Goal: Book appointment/travel/reservation

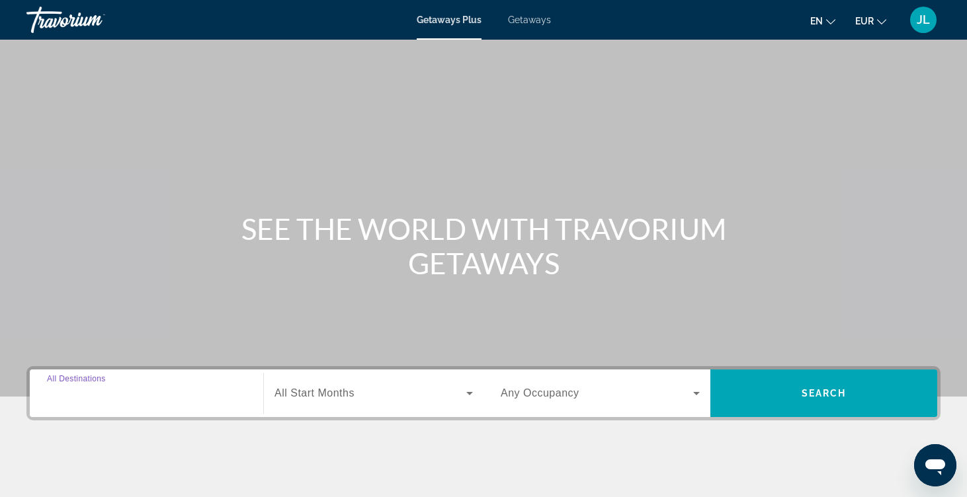
click at [116, 386] on div "Destination All Destinations" at bounding box center [146, 394] width 199 height 38
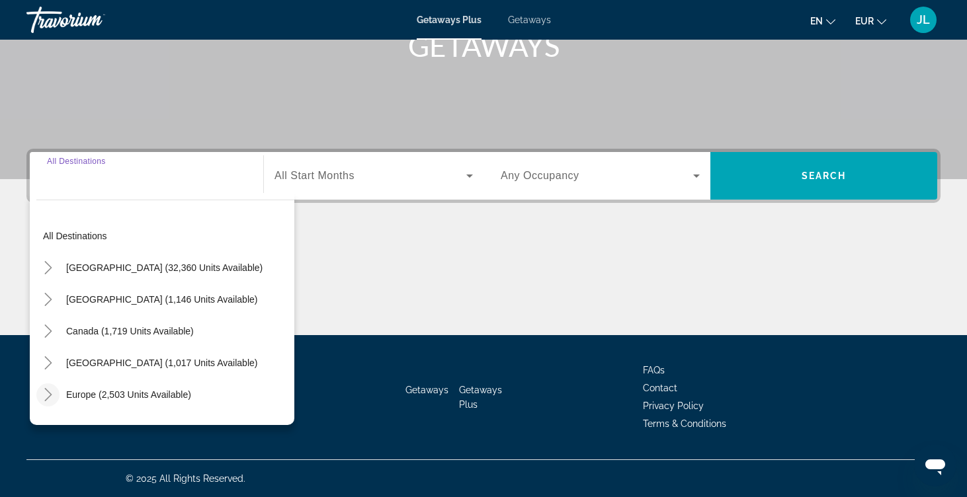
click at [53, 392] on icon "Toggle Europe (2,503 units available)" at bounding box center [48, 394] width 13 height 13
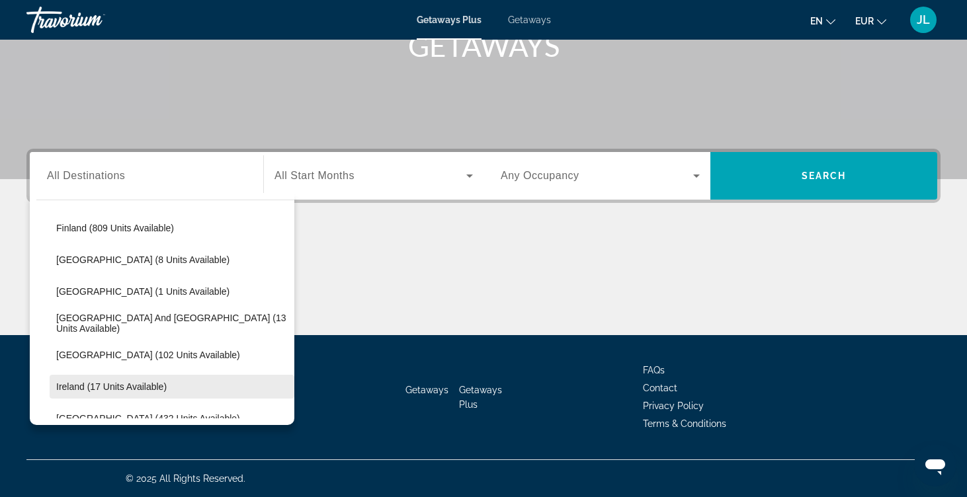
scroll to position [324, 0]
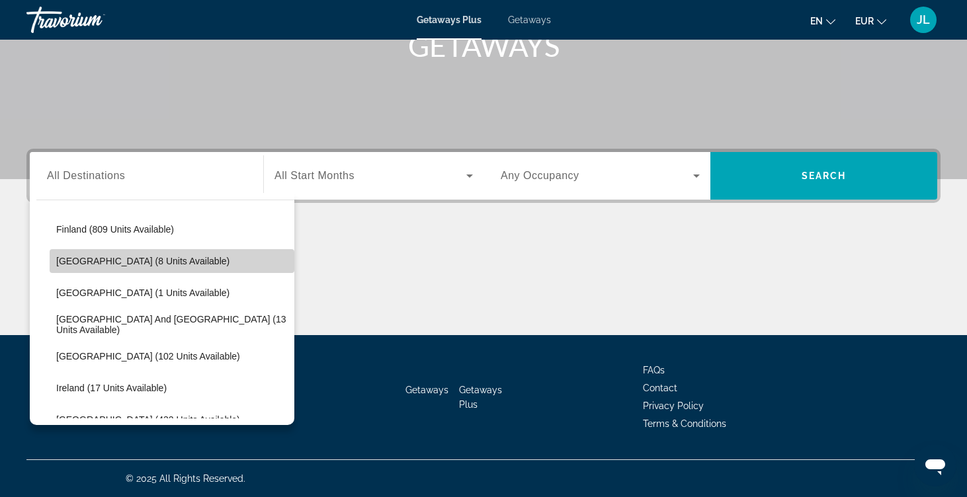
click at [128, 267] on span "Search widget" at bounding box center [172, 261] width 245 height 32
type input "**********"
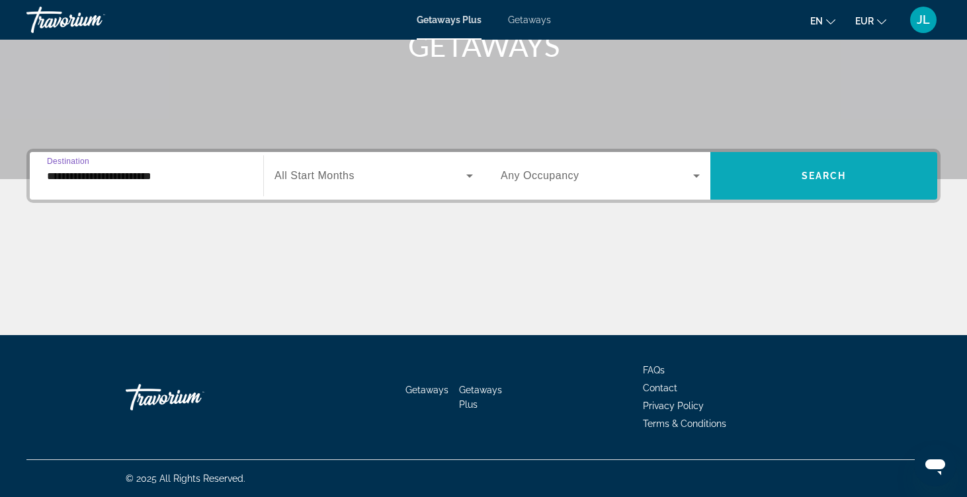
click at [801, 188] on span "Search widget" at bounding box center [823, 176] width 227 height 32
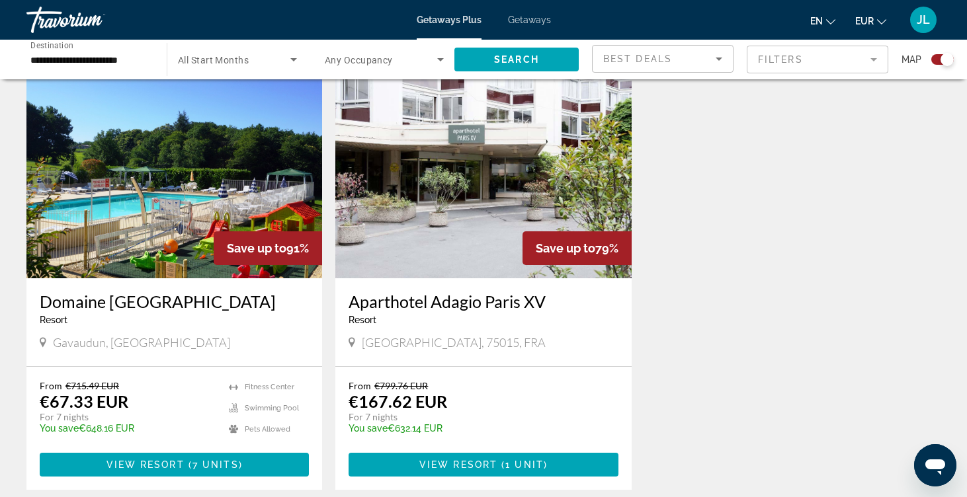
scroll to position [431, 0]
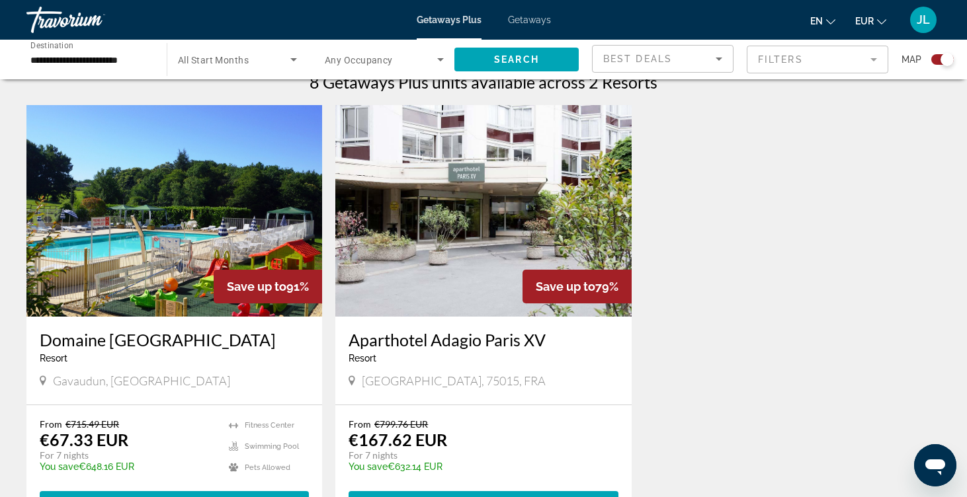
click at [301, 171] on img "Main content" at bounding box center [174, 211] width 296 height 212
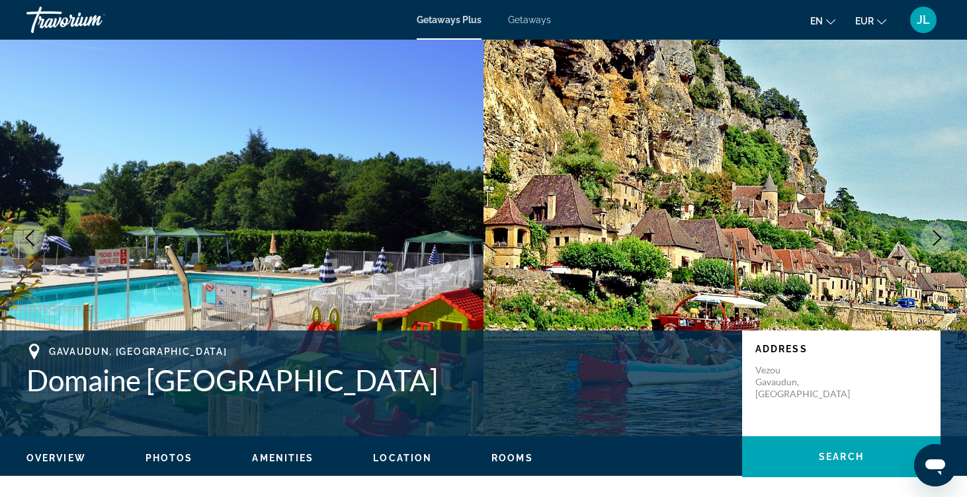
click at [943, 235] on icon "Next image" at bounding box center [937, 238] width 16 height 16
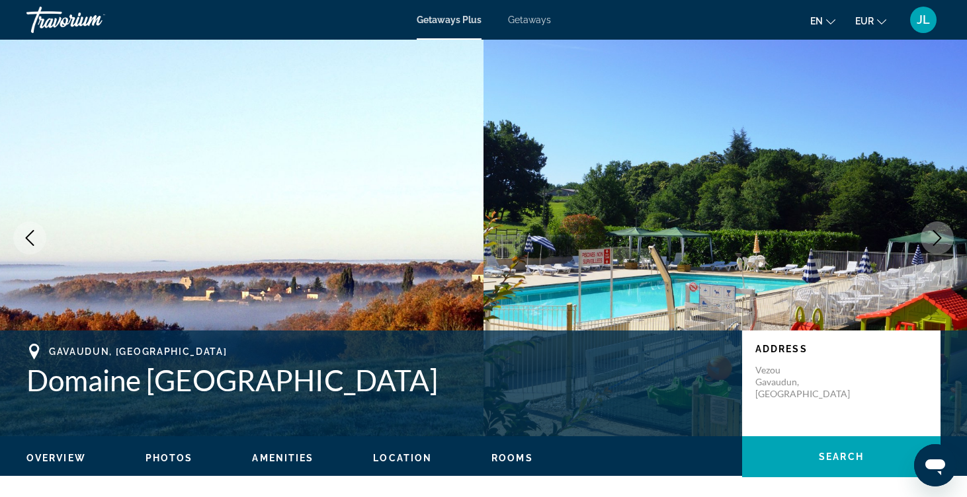
click at [943, 235] on icon "Next image" at bounding box center [937, 238] width 16 height 16
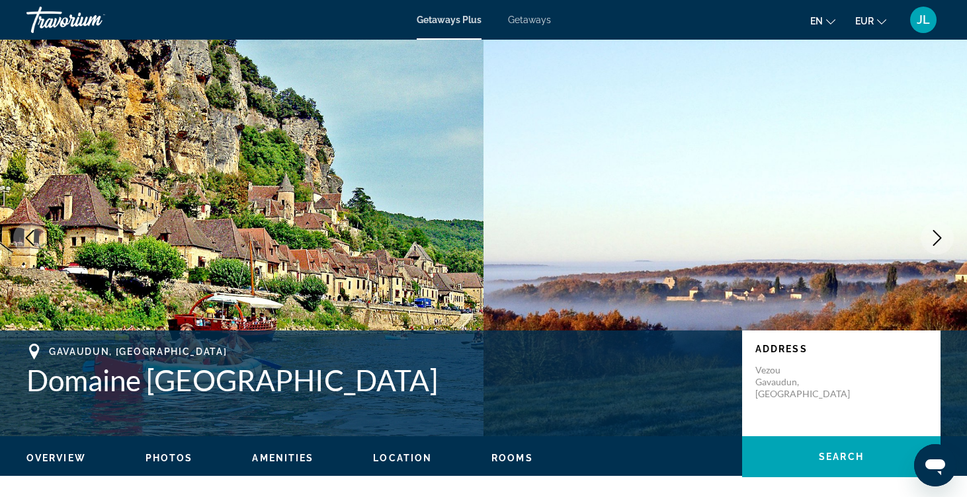
click at [943, 235] on icon "Next image" at bounding box center [937, 238] width 16 height 16
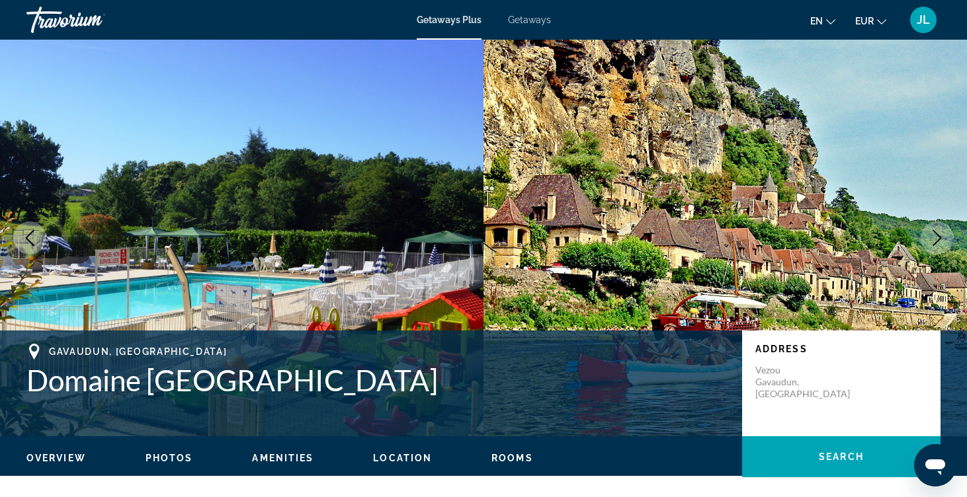
click at [943, 235] on icon "Next image" at bounding box center [937, 238] width 16 height 16
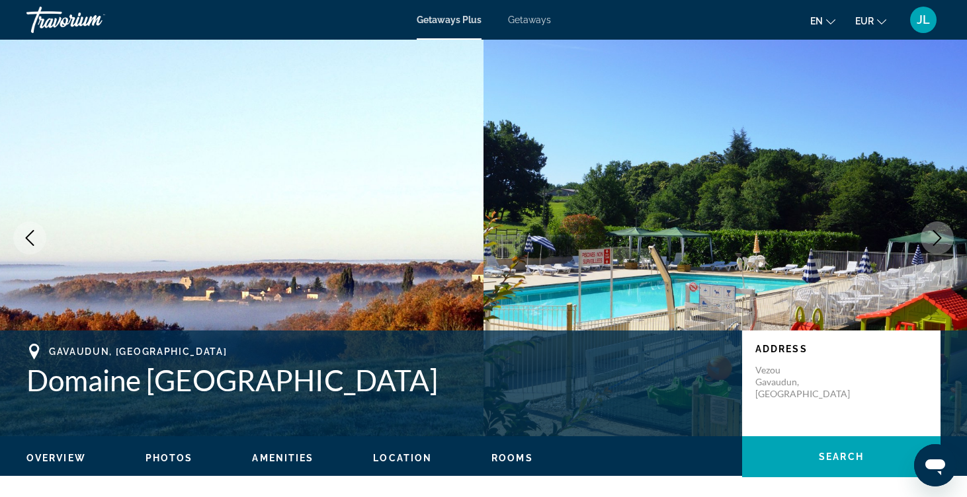
click at [943, 235] on icon "Next image" at bounding box center [937, 238] width 16 height 16
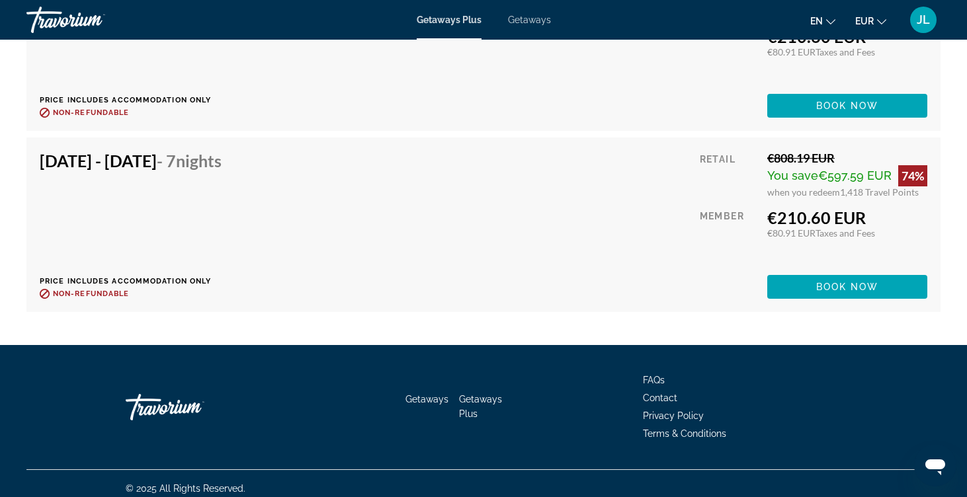
scroll to position [3534, 0]
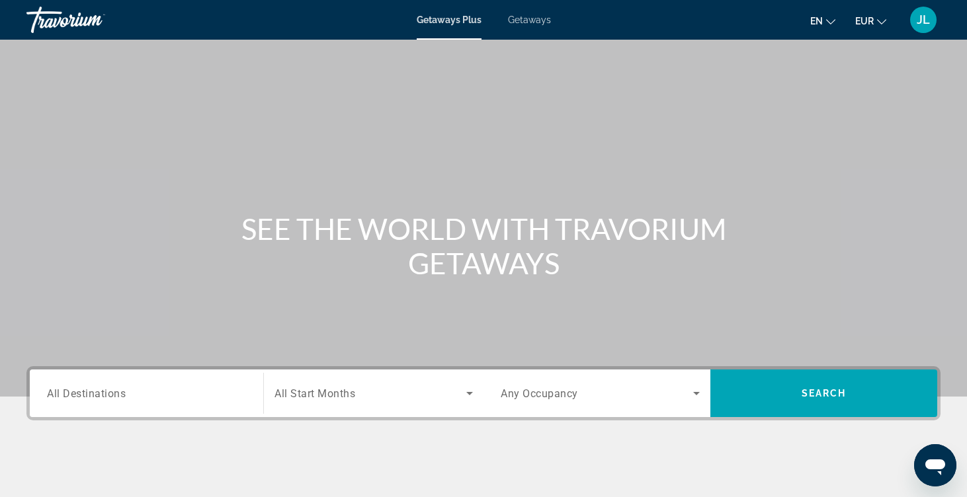
click at [536, 26] on div "Getaways Plus Getaways en English Español Français Italiano Português русский E…" at bounding box center [483, 20] width 967 height 34
click at [533, 17] on span "Getaways" at bounding box center [529, 20] width 43 height 11
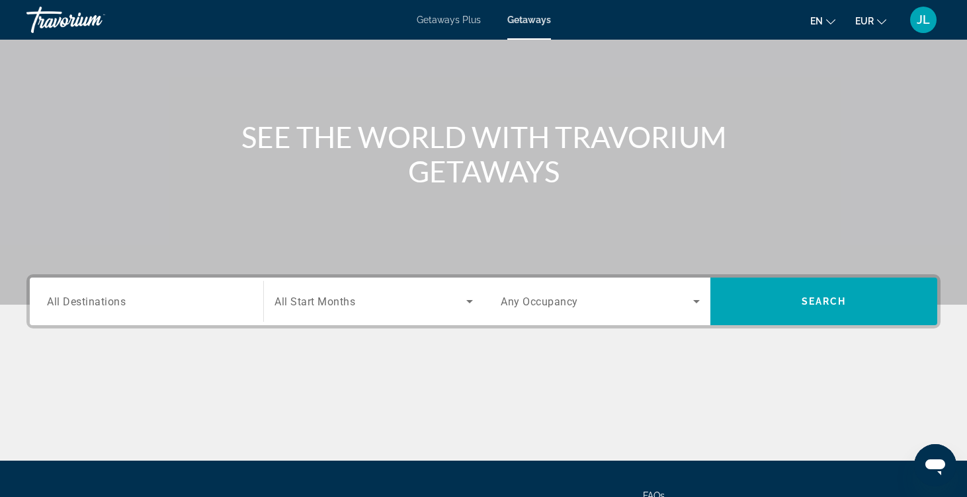
click at [147, 319] on div "Search widget" at bounding box center [146, 302] width 199 height 38
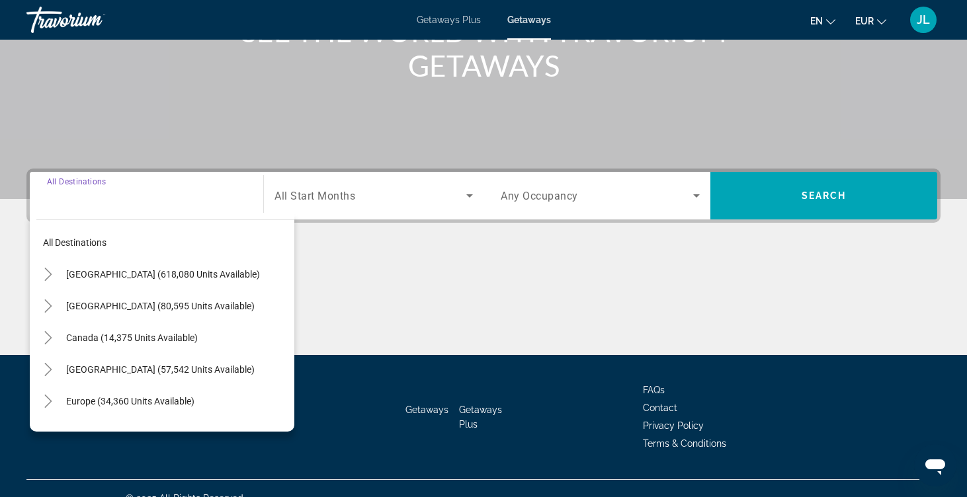
scroll to position [218, 0]
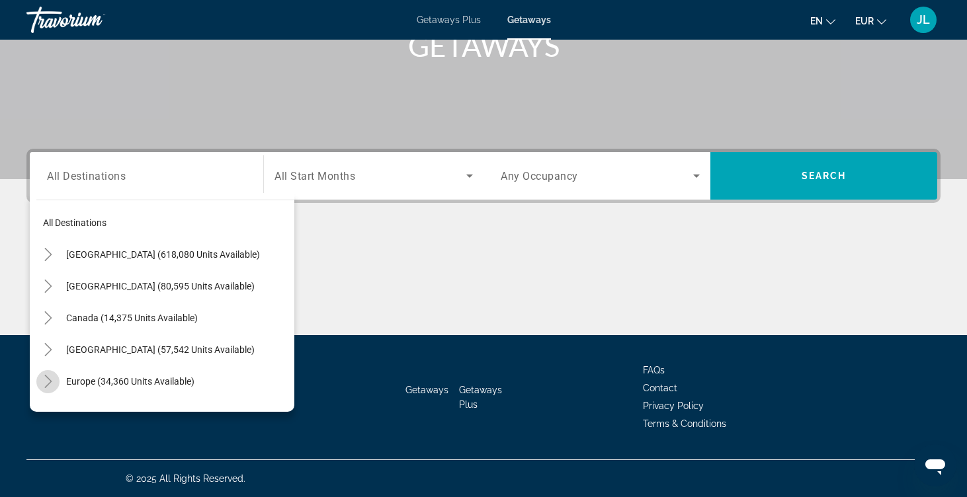
click at [52, 380] on icon "Toggle Europe (34,360 units available)" at bounding box center [48, 381] width 13 height 13
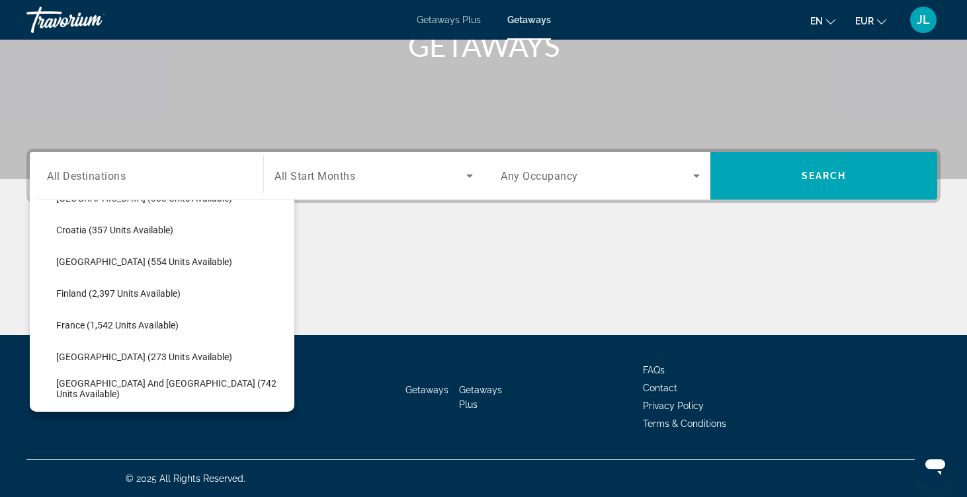
scroll to position [290, 0]
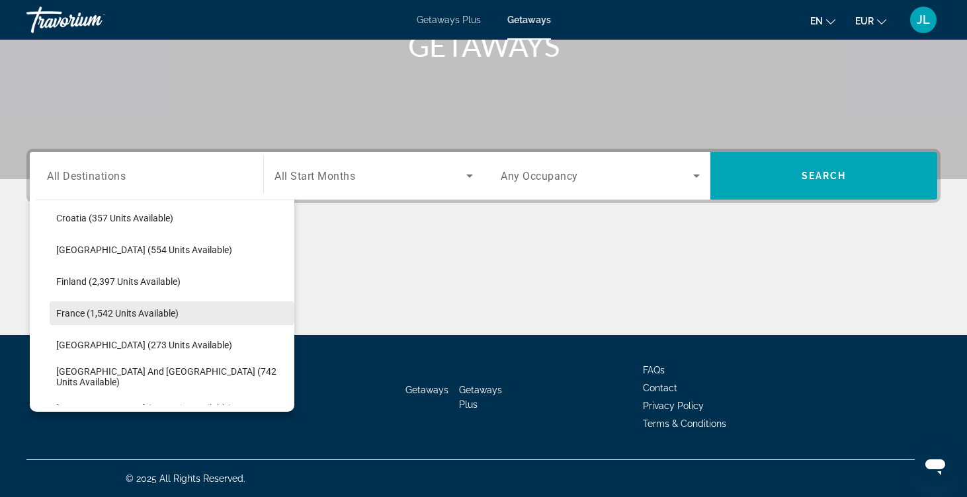
click at [88, 313] on span "France (1,542 units available)" at bounding box center [117, 313] width 122 height 11
type input "**********"
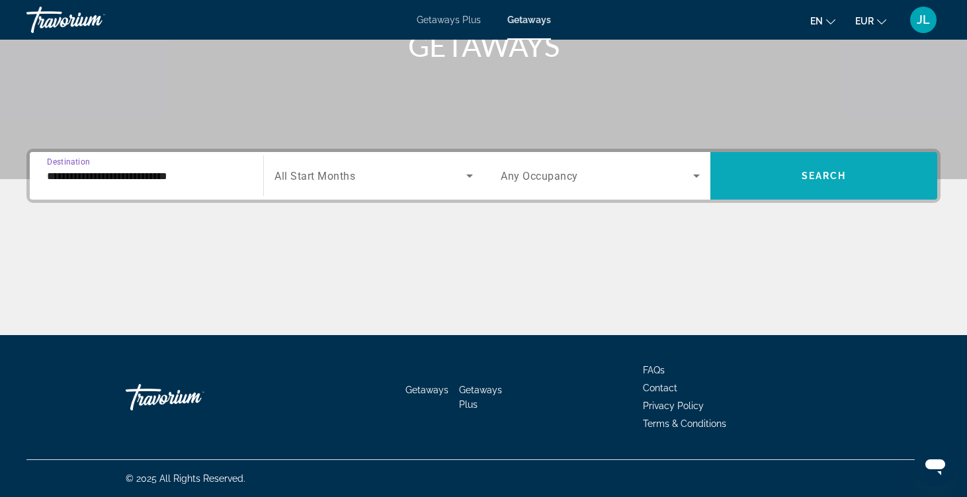
click at [819, 188] on span "Search widget" at bounding box center [823, 176] width 227 height 32
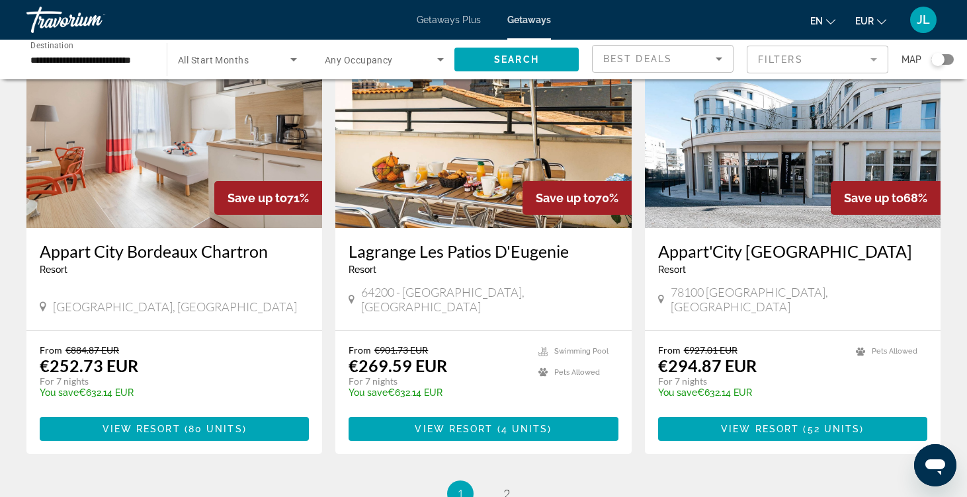
scroll to position [1493, 0]
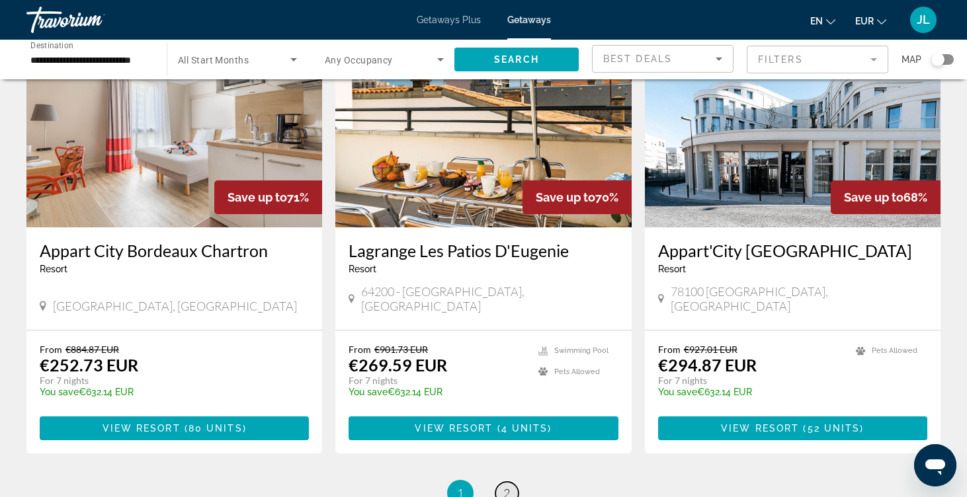
click at [516, 482] on link "page 2" at bounding box center [506, 493] width 23 height 23
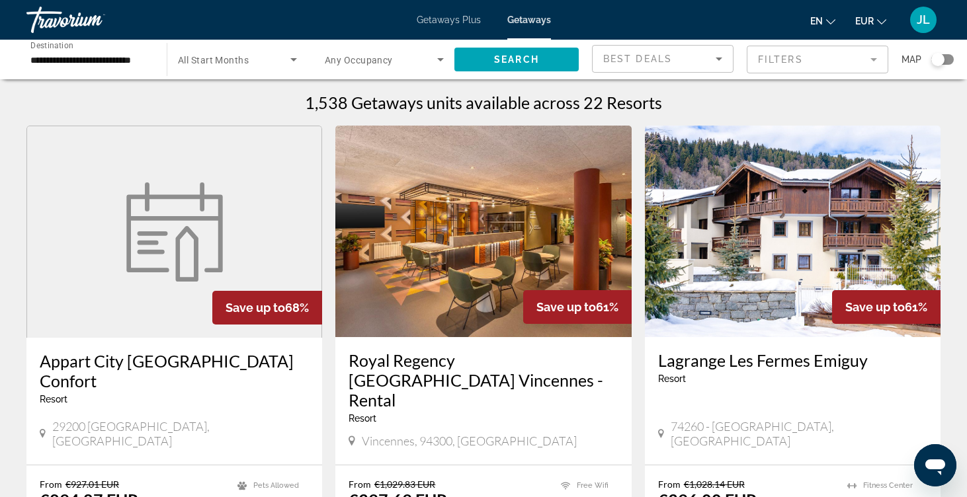
scroll to position [-1, 0]
click at [835, 197] on img "Main content" at bounding box center [793, 232] width 296 height 212
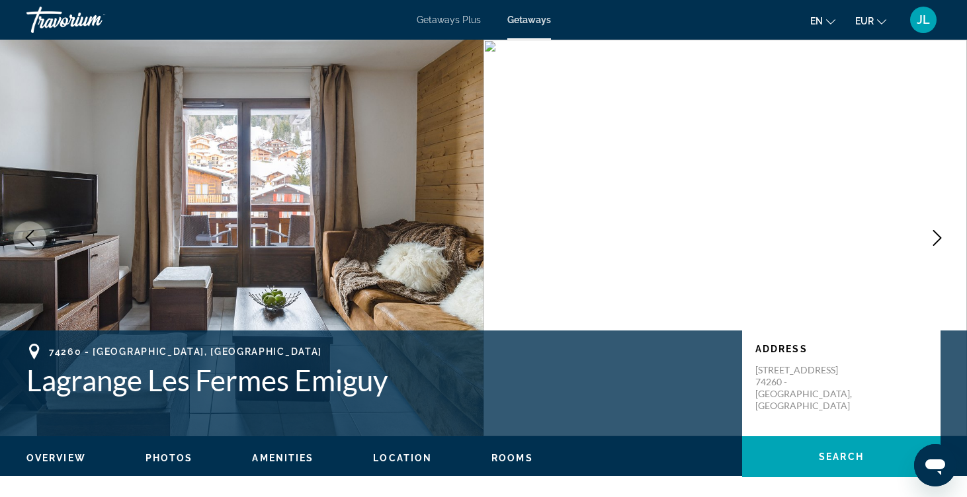
click at [940, 233] on icon "Next image" at bounding box center [937, 238] width 16 height 16
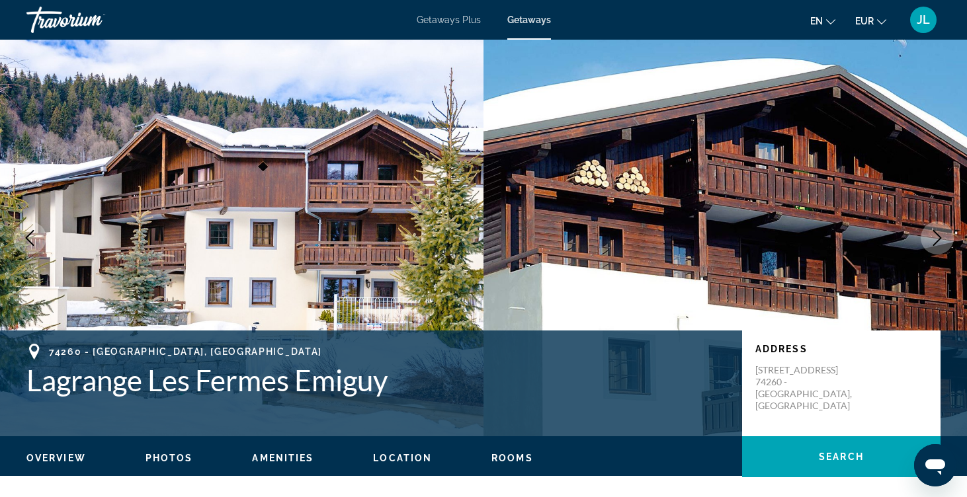
click at [941, 233] on icon "Next image" at bounding box center [937, 238] width 16 height 16
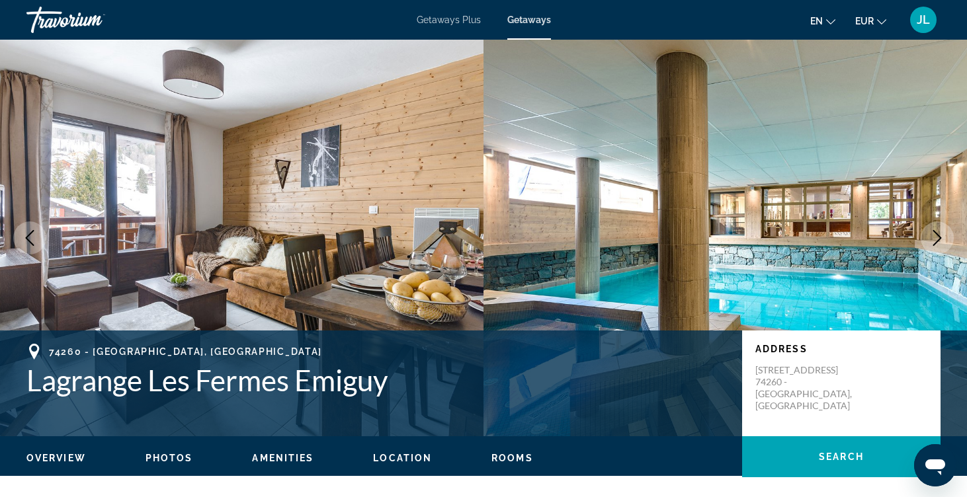
click at [941, 233] on icon "Next image" at bounding box center [937, 238] width 16 height 16
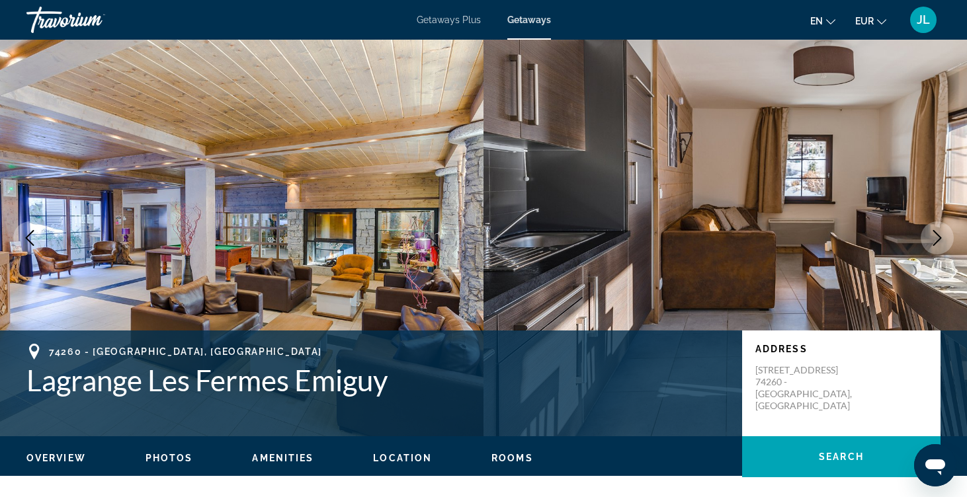
click at [941, 233] on icon "Next image" at bounding box center [937, 238] width 16 height 16
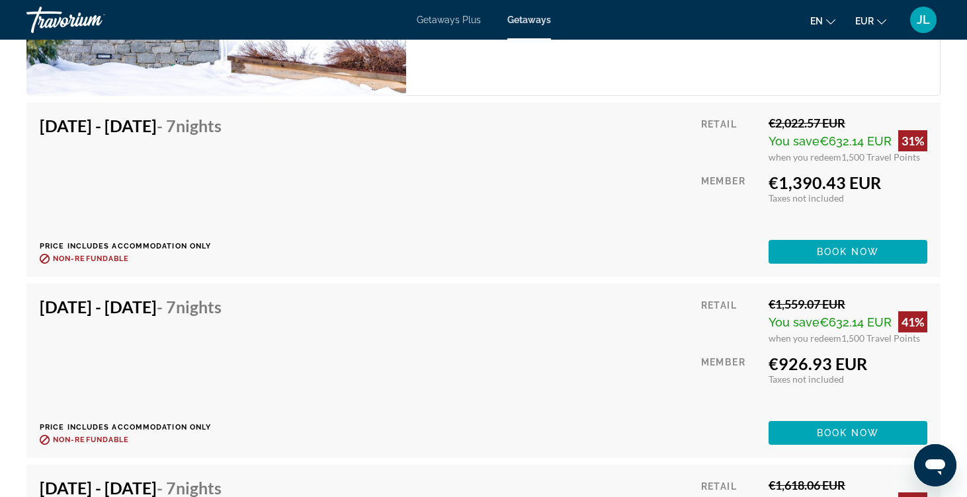
scroll to position [2718, 0]
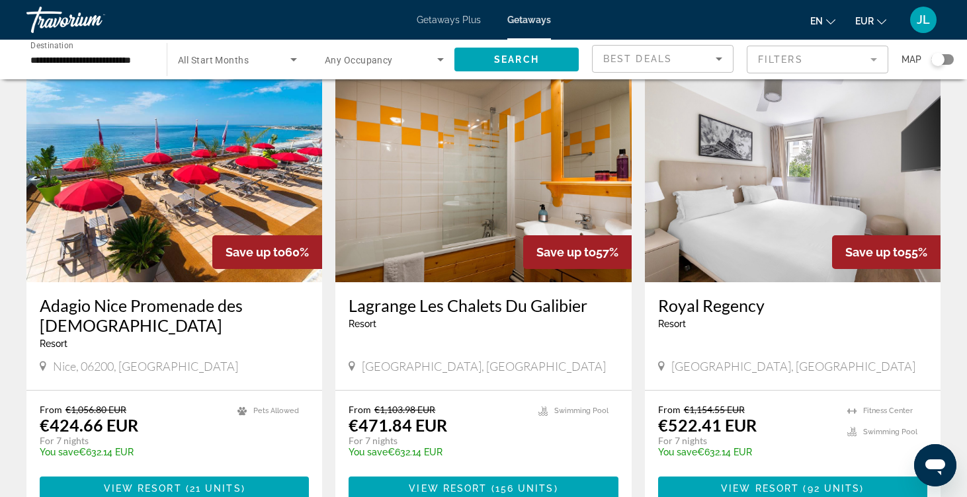
scroll to position [958, 0]
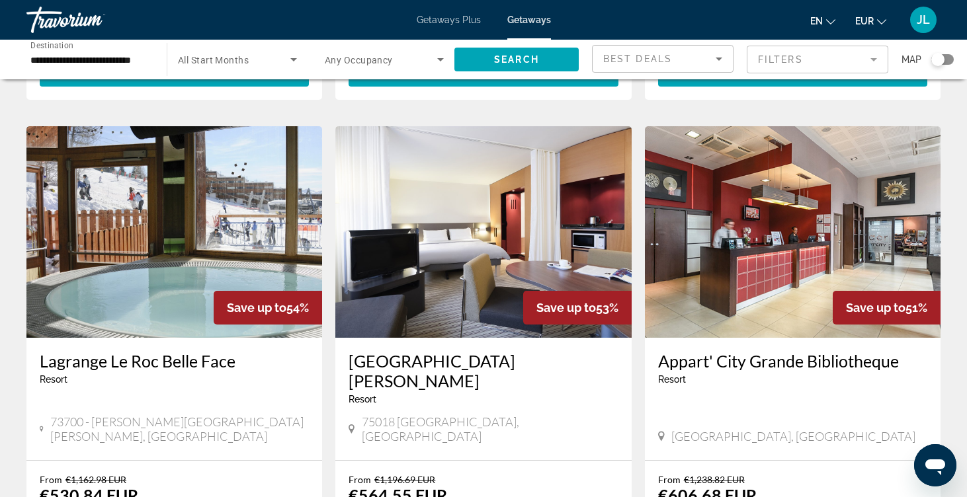
click at [154, 213] on img "Main content" at bounding box center [174, 232] width 296 height 212
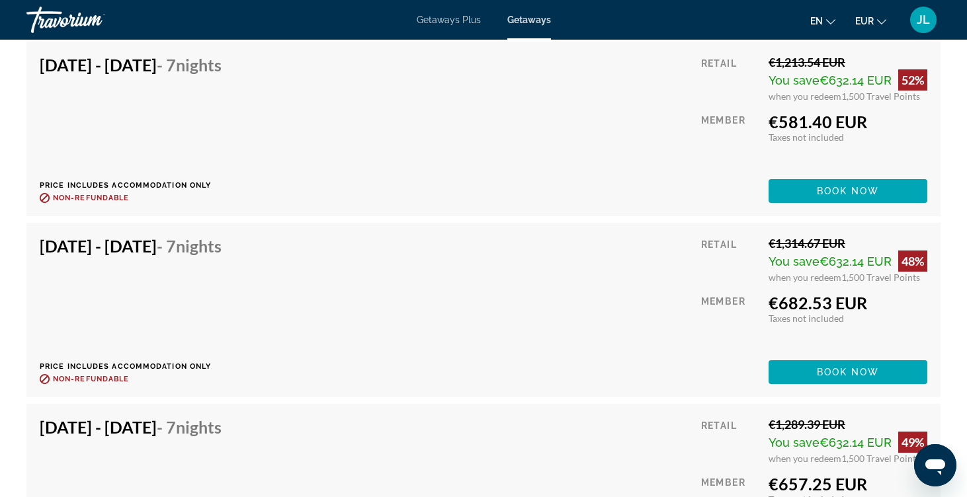
scroll to position [4343, 0]
